Goal: Obtain resource: Download file/media

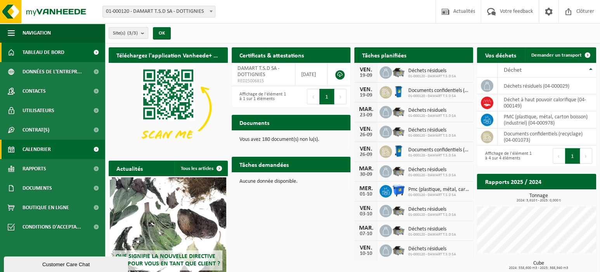
click at [32, 146] on span "Calendrier" at bounding box center [37, 149] width 28 height 19
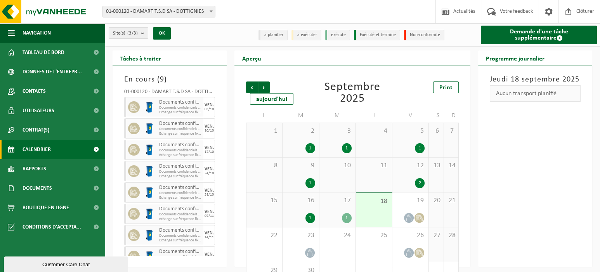
scroll to position [33, 0]
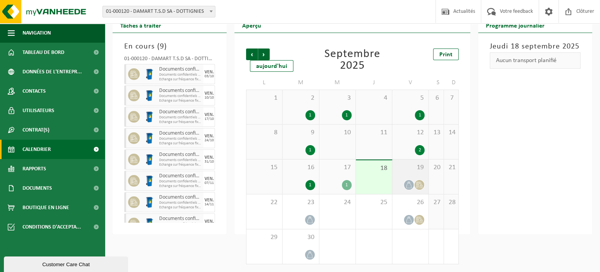
click at [409, 186] on icon at bounding box center [409, 185] width 7 height 7
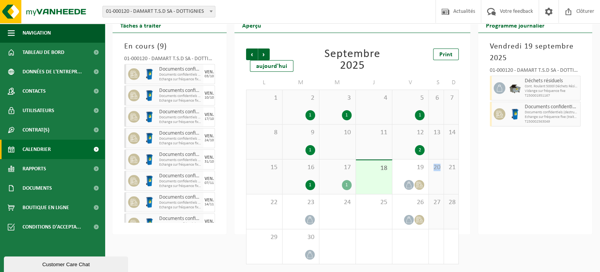
click at [517, 115] on img at bounding box center [515, 114] width 12 height 12
click at [539, 113] on span "Documents confidentiels (destruction - recyclage)" at bounding box center [552, 112] width 54 height 5
click at [468, 199] on div "Précédent Suivant aujourd'hui Septembre 2025 Print L M M J V S D 1 2 1 3 1 4 5 …" at bounding box center [352, 133] width 236 height 201
click at [421, 184] on icon at bounding box center [418, 185] width 5 height 7
click at [553, 109] on span "Documents confidentiels (recyclage)" at bounding box center [552, 107] width 54 height 6
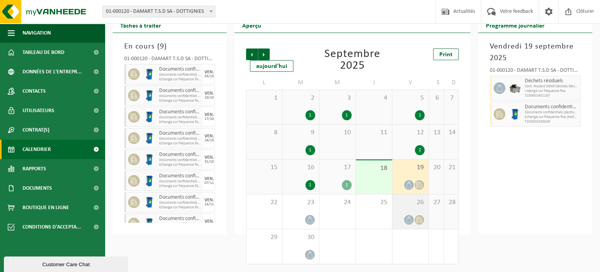
click at [420, 220] on icon at bounding box center [419, 220] width 7 height 7
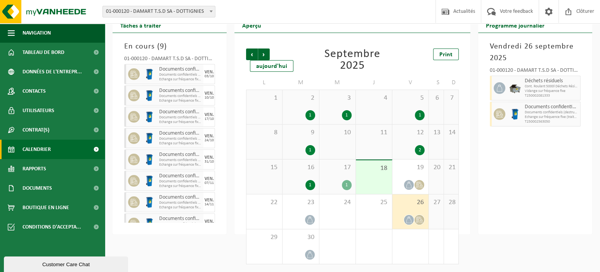
click at [407, 220] on icon at bounding box center [408, 220] width 5 height 7
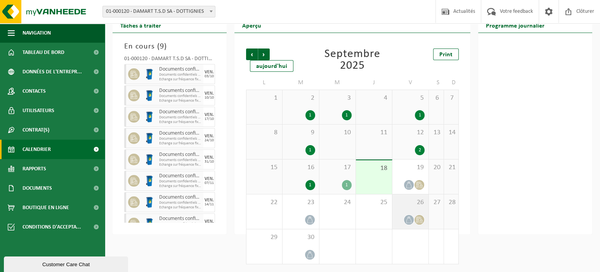
click at [418, 220] on icon at bounding box center [419, 220] width 7 height 7
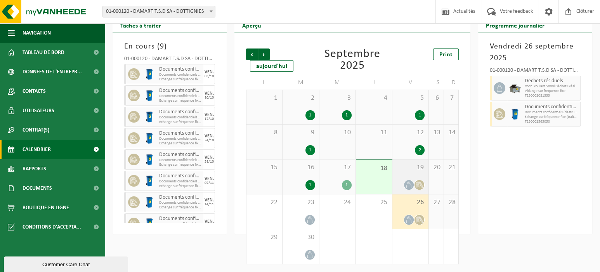
click at [420, 184] on icon at bounding box center [419, 185] width 7 height 7
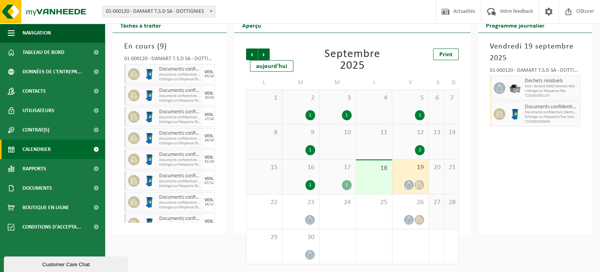
click at [561, 90] on span "Vidange sur fréquence fixe" at bounding box center [552, 91] width 54 height 5
click at [556, 106] on span "Documents confidentiels (recyclage)" at bounding box center [552, 107] width 54 height 6
click at [420, 184] on icon at bounding box center [419, 185] width 7 height 7
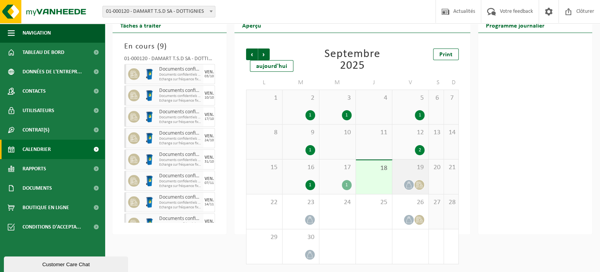
click at [411, 184] on icon at bounding box center [409, 185] width 7 height 7
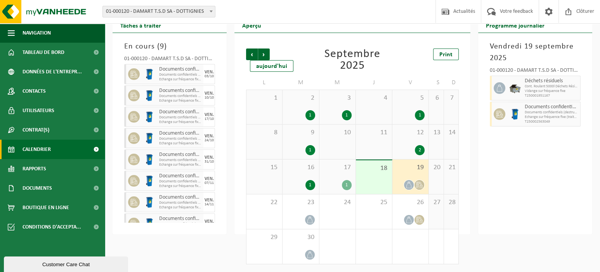
click at [420, 185] on icon at bounding box center [419, 185] width 7 height 7
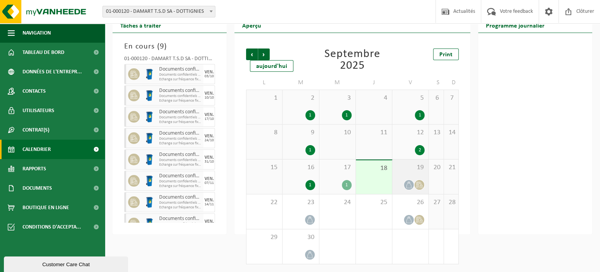
click at [412, 185] on icon at bounding box center [409, 185] width 7 height 7
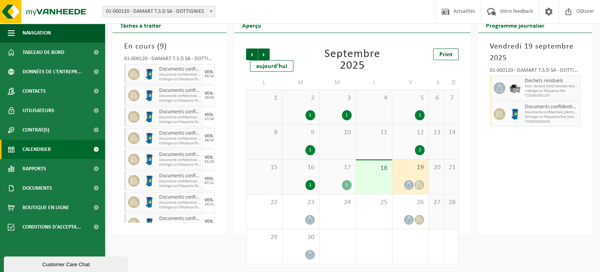
click at [39, 263] on div "Customer Care Chat" at bounding box center [66, 265] width 113 height 6
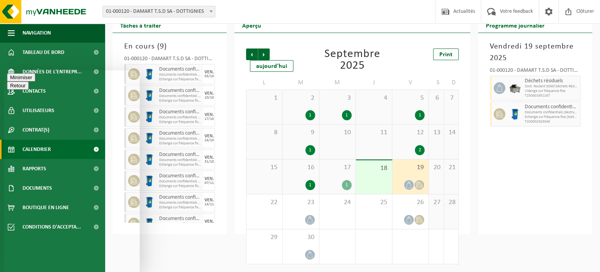
click at [35, 82] on button "Minimiser" at bounding box center [21, 77] width 28 height 8
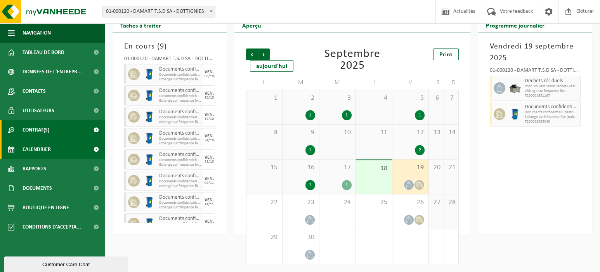
click at [31, 127] on span "Contrat(s)" at bounding box center [36, 129] width 27 height 19
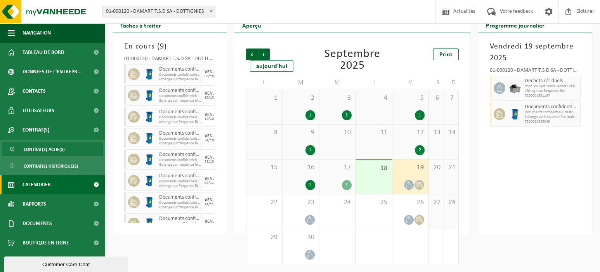
click at [42, 150] on span "Contrat(s) actif(s)" at bounding box center [44, 149] width 41 height 15
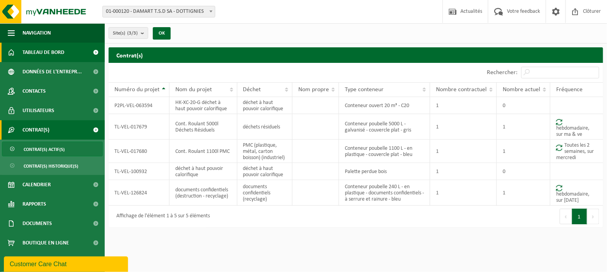
click at [36, 52] on span "Tableau de bord" at bounding box center [44, 52] width 42 height 19
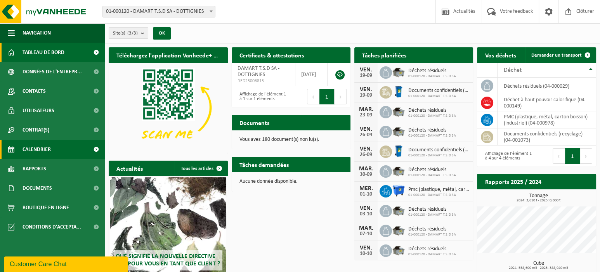
click at [28, 147] on span "Calendrier" at bounding box center [37, 149] width 28 height 19
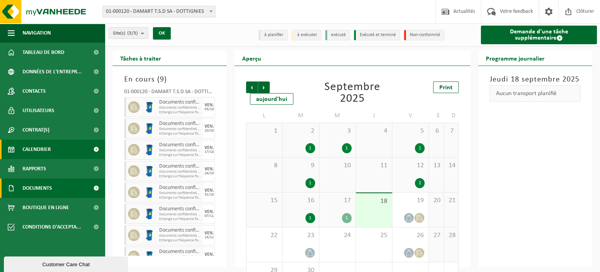
click at [33, 188] on span "Documents" at bounding box center [37, 188] width 29 height 19
click at [31, 187] on span "Documents" at bounding box center [37, 188] width 29 height 19
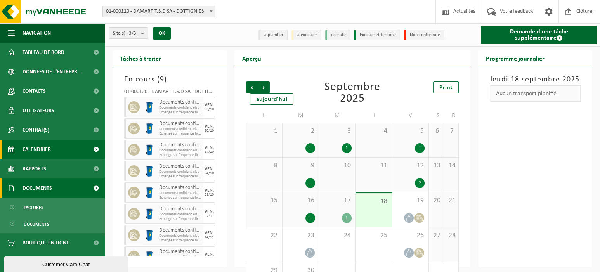
click at [31, 187] on span "Documents" at bounding box center [37, 188] width 29 height 19
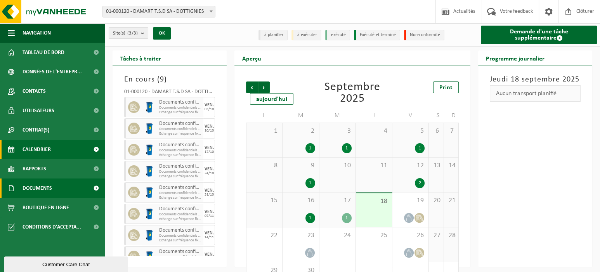
click at [98, 186] on span at bounding box center [95, 188] width 17 height 19
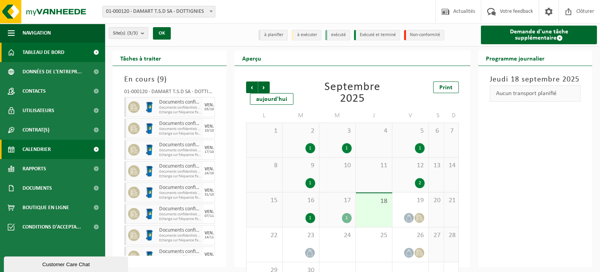
click at [42, 49] on span "Tableau de bord" at bounding box center [44, 52] width 42 height 19
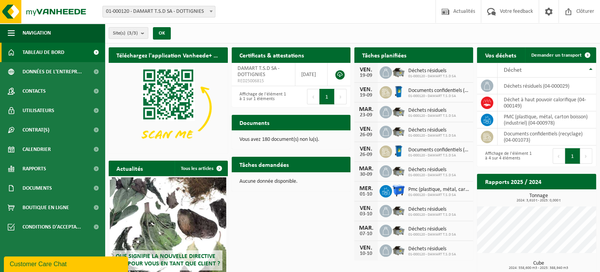
click at [300, 135] on span "Consulter vos documents" at bounding box center [310, 137] width 54 height 5
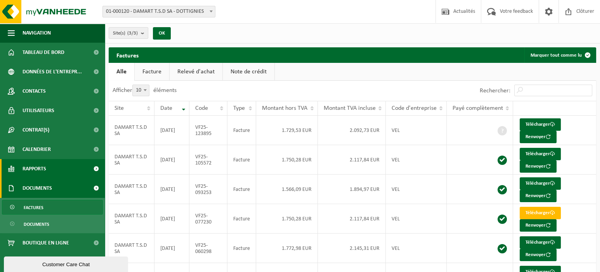
click at [36, 168] on span "Rapports" at bounding box center [35, 168] width 24 height 19
click at [95, 168] on span at bounding box center [95, 168] width 17 height 19
click at [36, 170] on span "Rapports" at bounding box center [35, 168] width 24 height 19
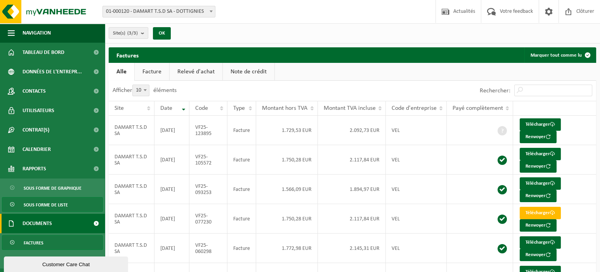
click at [41, 204] on span "Sous forme de liste" at bounding box center [46, 205] width 44 height 15
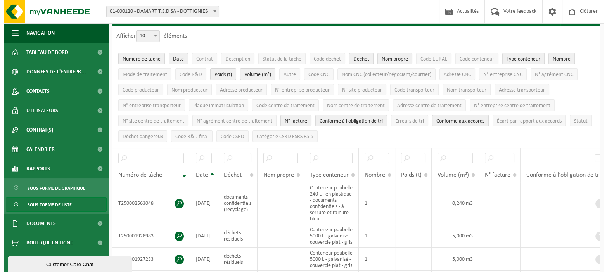
scroll to position [52, 0]
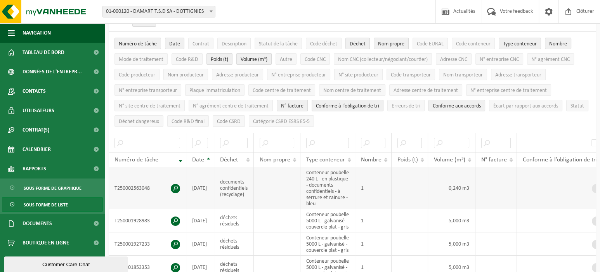
click at [175, 188] on span at bounding box center [175, 188] width 9 height 9
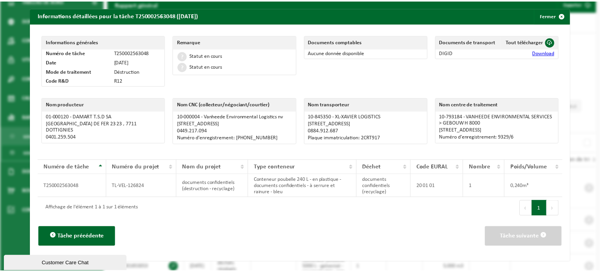
scroll to position [0, 0]
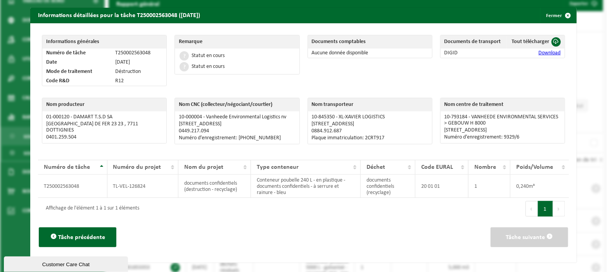
click at [539, 52] on link "Download" at bounding box center [550, 53] width 22 height 6
click at [562, 16] on span "button" at bounding box center [569, 16] width 16 height 16
click at [562, 16] on div "Informations détaillées pour la tâche T250002563048 (12-09-2025) Fermer Informa…" at bounding box center [303, 136] width 607 height 272
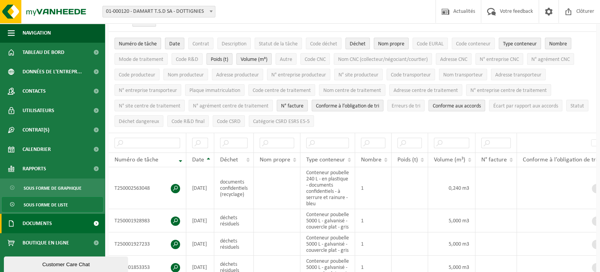
click at [35, 224] on span "Documents" at bounding box center [37, 223] width 29 height 19
click at [31, 224] on span "Documents" at bounding box center [37, 223] width 29 height 19
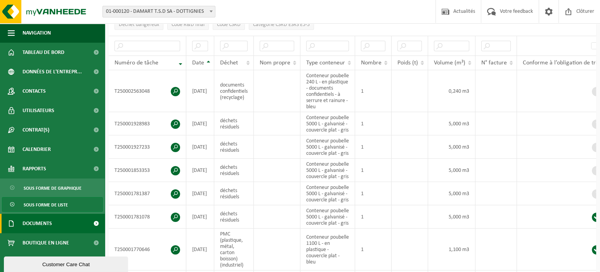
scroll to position [155, 0]
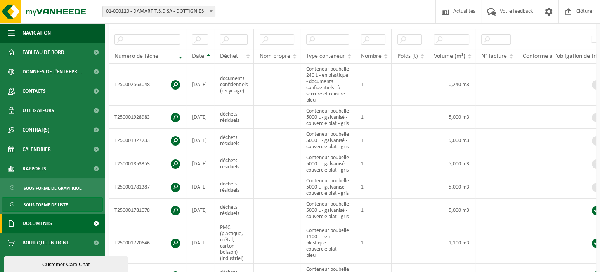
click at [97, 223] on span at bounding box center [95, 223] width 17 height 19
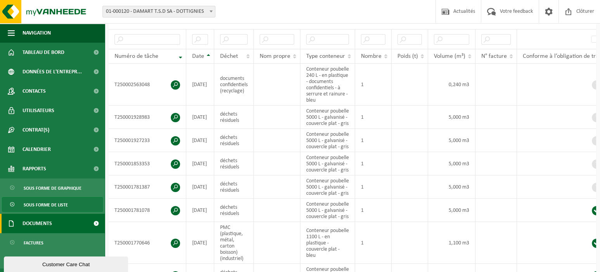
scroll to position [35, 0]
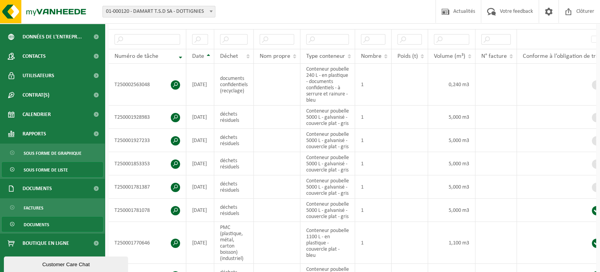
click at [40, 225] on span "Documents" at bounding box center [37, 224] width 26 height 15
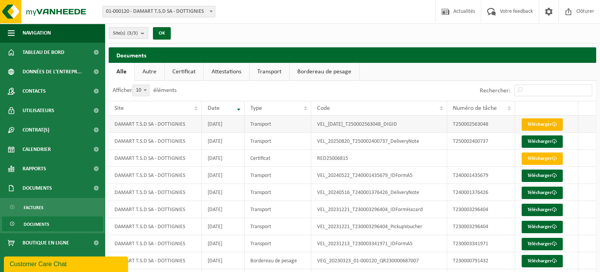
click at [537, 122] on link "Télécharger" at bounding box center [542, 124] width 41 height 12
click at [540, 141] on link "Télécharger" at bounding box center [542, 141] width 41 height 12
click at [535, 156] on link "Télécharger" at bounding box center [542, 159] width 41 height 12
click at [536, 174] on link "Télécharger" at bounding box center [542, 176] width 41 height 12
click at [37, 53] on span "Tableau de bord" at bounding box center [44, 52] width 42 height 19
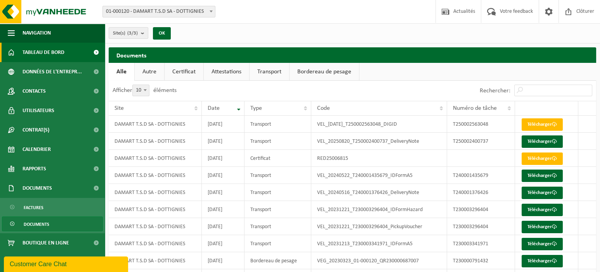
click at [37, 53] on span "Tableau de bord" at bounding box center [44, 52] width 42 height 19
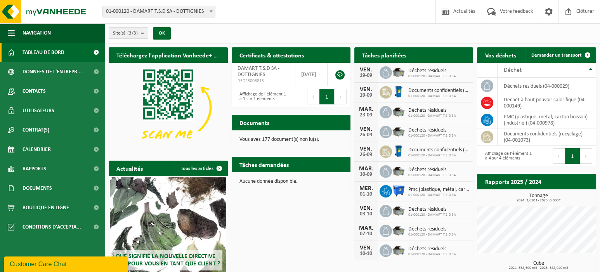
click at [32, 49] on span "Tableau de bord" at bounding box center [44, 52] width 42 height 19
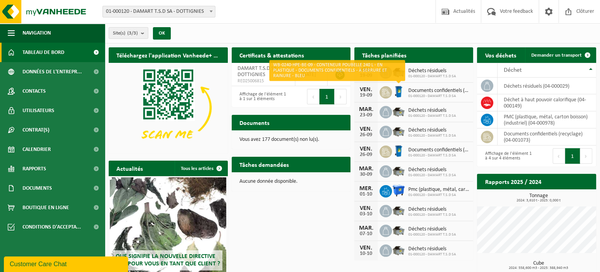
click at [399, 91] on img at bounding box center [398, 91] width 13 height 13
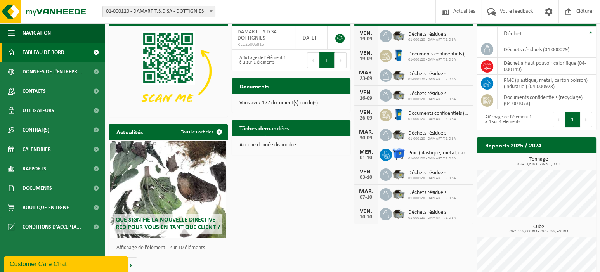
scroll to position [56, 0]
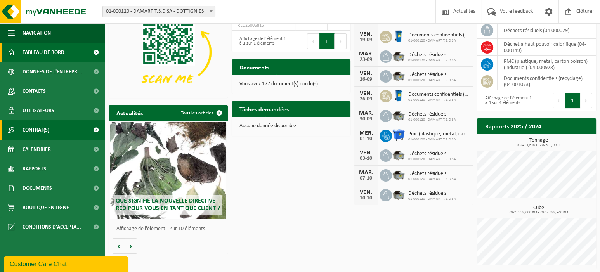
click at [32, 129] on span "Contrat(s)" at bounding box center [36, 129] width 27 height 19
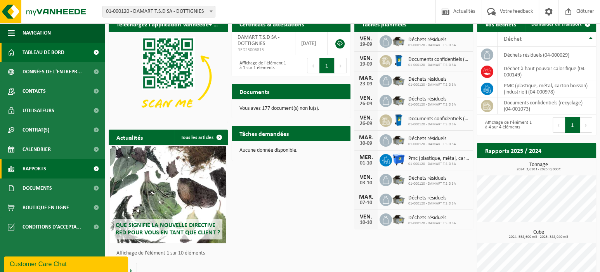
scroll to position [0, 0]
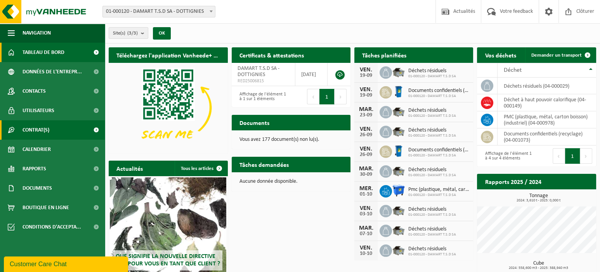
click at [28, 129] on span "Contrat(s)" at bounding box center [36, 129] width 27 height 19
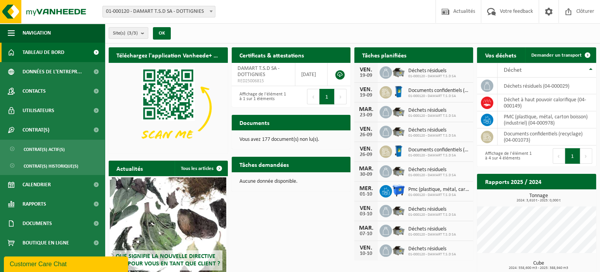
scroll to position [56, 0]
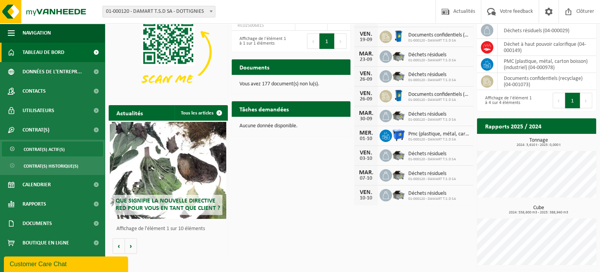
click at [44, 149] on span "Contrat(s) actif(s)" at bounding box center [44, 149] width 41 height 15
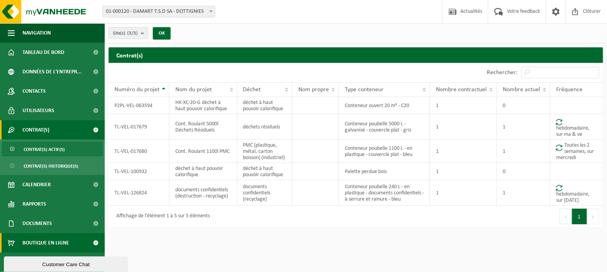
click at [31, 241] on span "Boutique en ligne" at bounding box center [46, 242] width 47 height 19
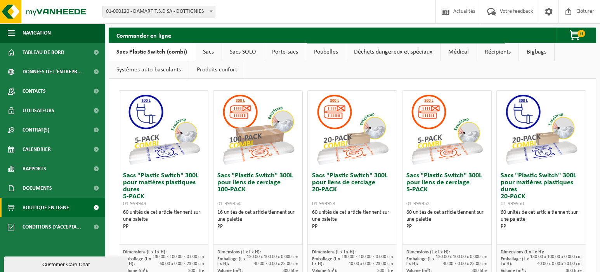
click at [328, 52] on link "Poubelles" at bounding box center [326, 52] width 40 height 18
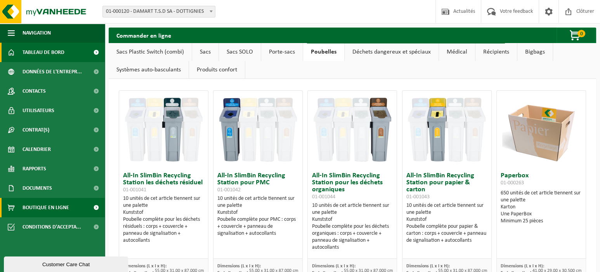
click at [38, 48] on span "Tableau de bord" at bounding box center [44, 52] width 42 height 19
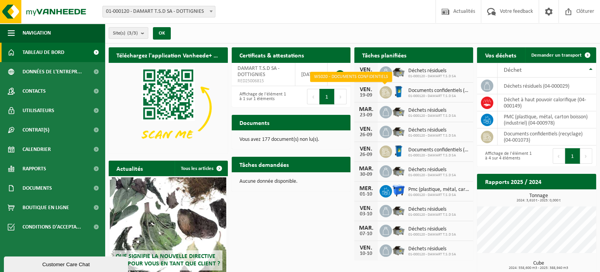
click at [382, 93] on icon at bounding box center [386, 92] width 8 height 8
drag, startPoint x: 382, startPoint y: 93, endPoint x: 399, endPoint y: 92, distance: 16.7
click at [399, 92] on img at bounding box center [398, 91] width 13 height 13
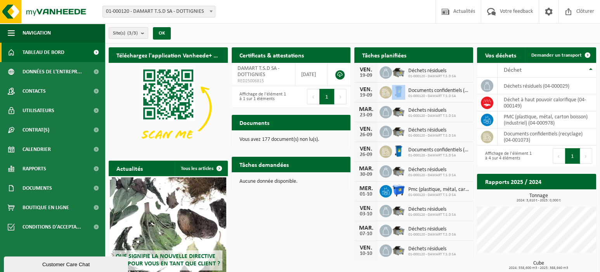
click at [399, 92] on img at bounding box center [398, 91] width 13 height 13
drag, startPoint x: 399, startPoint y: 92, endPoint x: 417, endPoint y: 75, distance: 25.0
click at [417, 75] on span "01-000120 - DAMART T.S.D SA" at bounding box center [432, 76] width 48 height 5
click at [397, 91] on img at bounding box center [398, 91] width 13 height 13
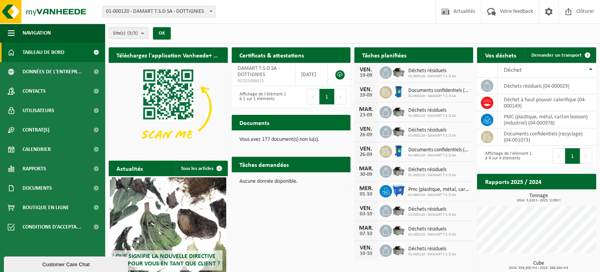
click at [399, 88] on img at bounding box center [398, 91] width 13 height 13
click at [387, 90] on icon at bounding box center [386, 92] width 8 height 8
click at [398, 90] on img at bounding box center [398, 91] width 13 height 13
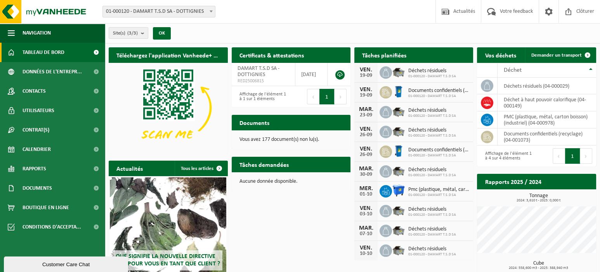
click at [398, 90] on img at bounding box center [398, 91] width 13 height 13
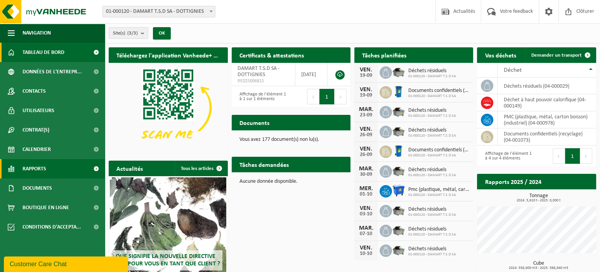
click at [32, 170] on span "Rapports" at bounding box center [35, 168] width 24 height 19
click at [95, 168] on span at bounding box center [95, 168] width 17 height 19
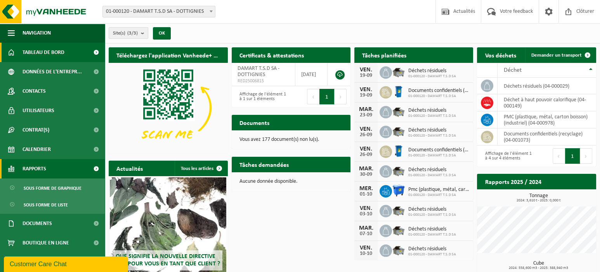
click at [95, 168] on span at bounding box center [95, 168] width 17 height 19
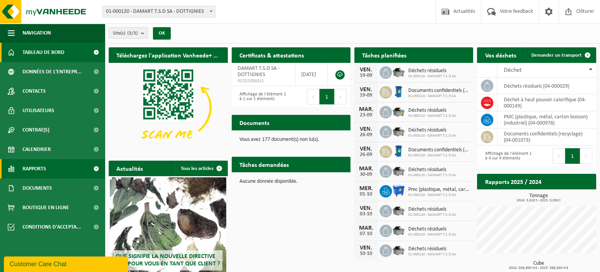
click at [95, 168] on span at bounding box center [95, 168] width 17 height 19
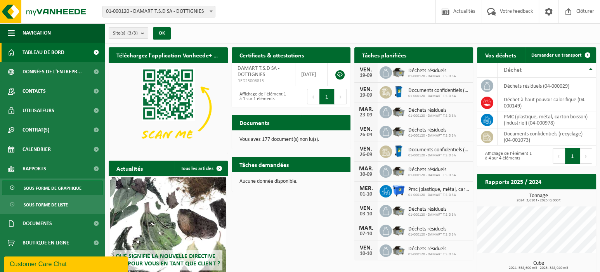
click at [64, 187] on span "Sous forme de graphique" at bounding box center [53, 188] width 58 height 15
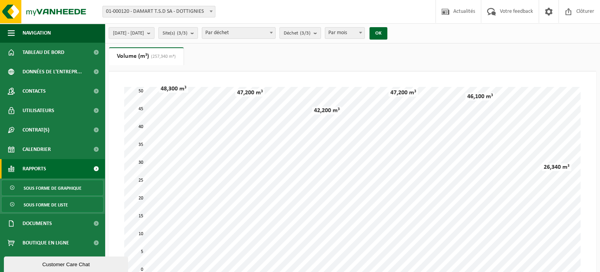
click at [43, 204] on span "Sous forme de liste" at bounding box center [46, 205] width 44 height 15
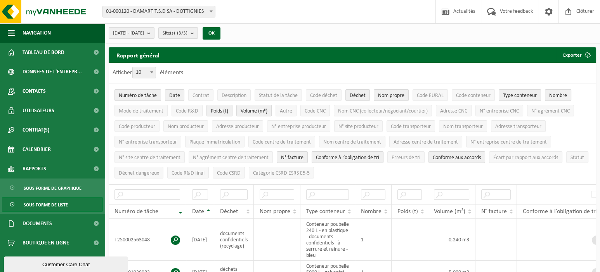
click at [343, 155] on span "Conforme à l’obligation de tri" at bounding box center [347, 158] width 63 height 6
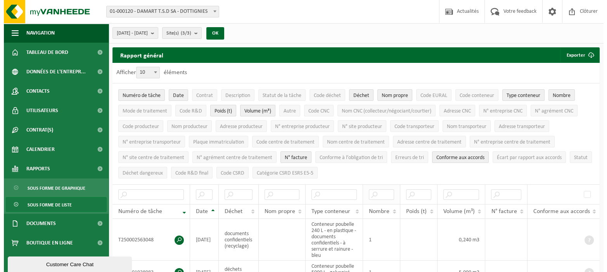
scroll to position [52, 0]
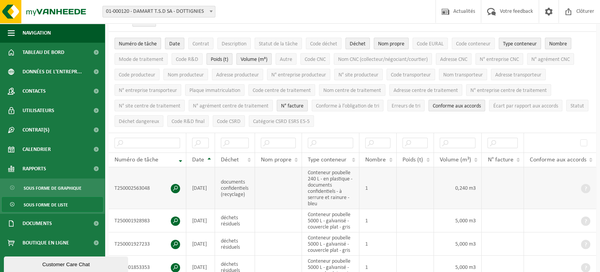
click at [176, 186] on span at bounding box center [175, 188] width 9 height 9
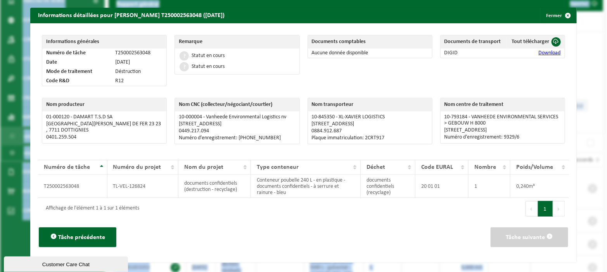
click at [540, 51] on link "Download" at bounding box center [550, 53] width 22 height 6
click at [544, 53] on link "Download" at bounding box center [550, 53] width 22 height 6
